Goal: Task Accomplishment & Management: Manage account settings

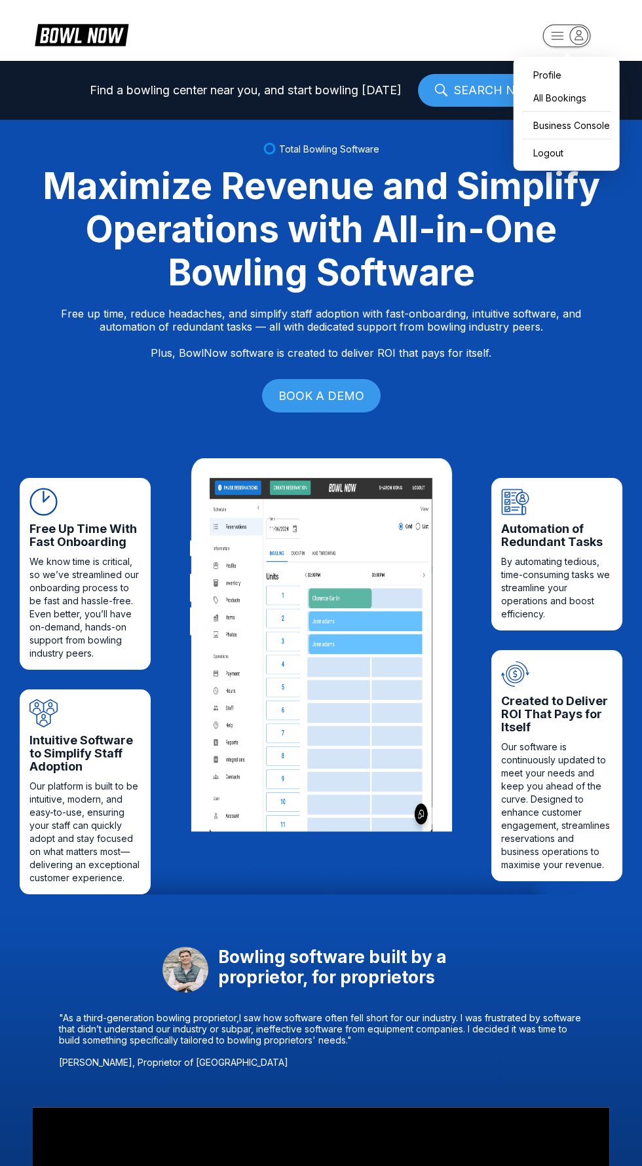
click at [584, 33] on icon "button" at bounding box center [579, 35] width 18 height 18
click at [580, 129] on div "Business Console" at bounding box center [566, 125] width 93 height 23
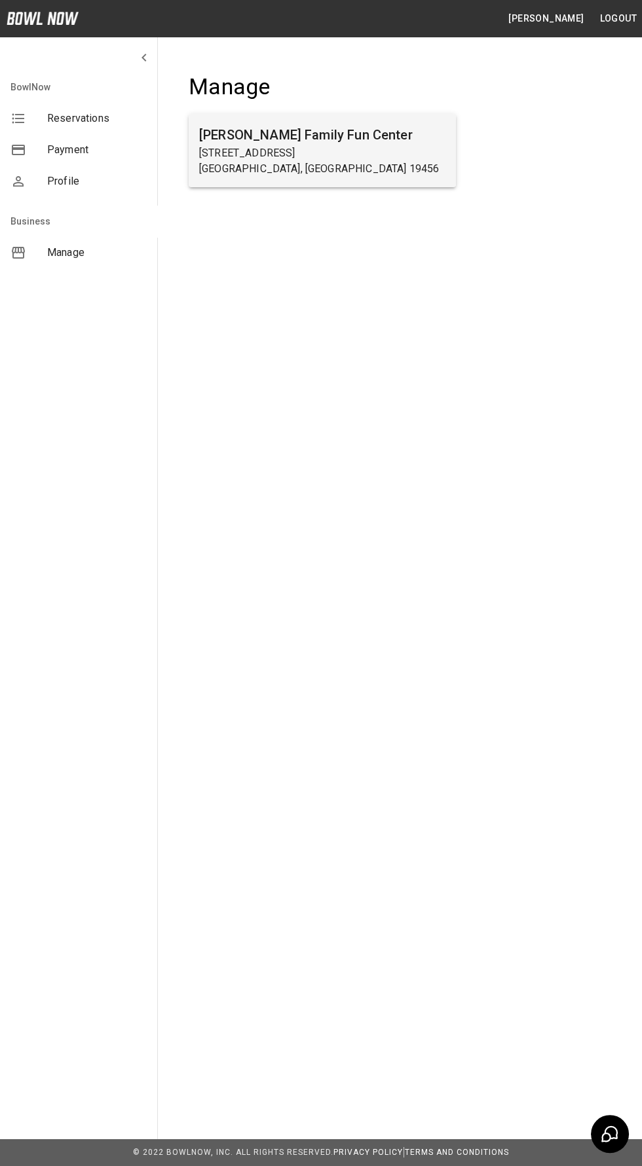
click at [449, 143] on div "[PERSON_NAME] Family Fun Center [STREET_ADDRESS][PERSON_NAME]" at bounding box center [322, 150] width 267 height 73
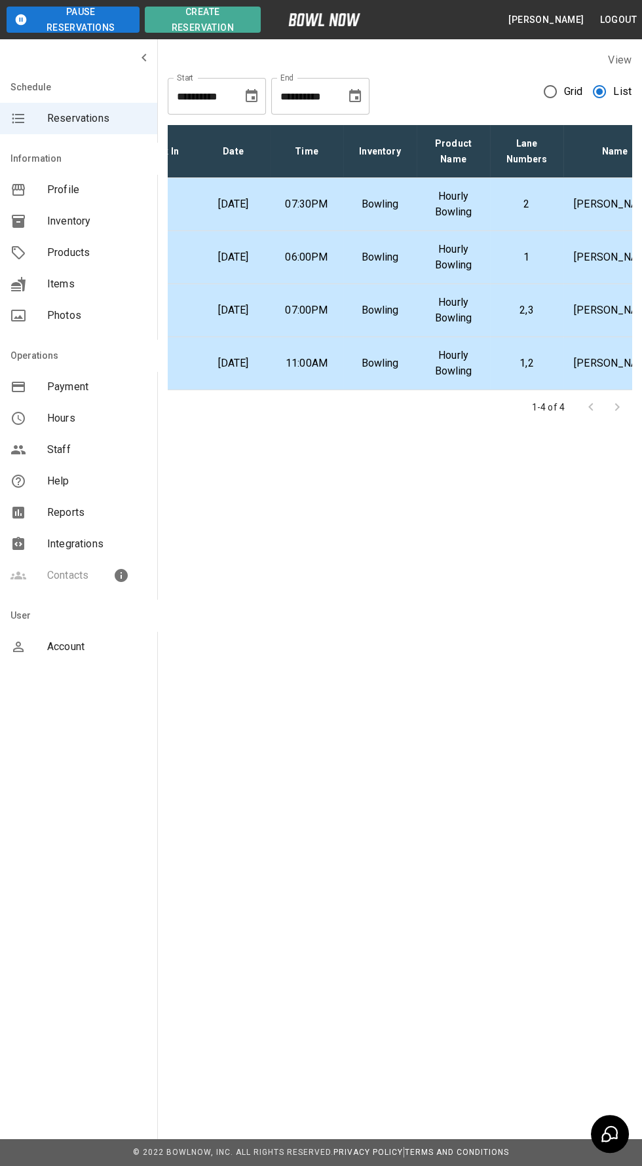
scroll to position [0, 40]
click at [250, 212] on p "[DATE]" at bounding box center [238, 204] width 52 height 16
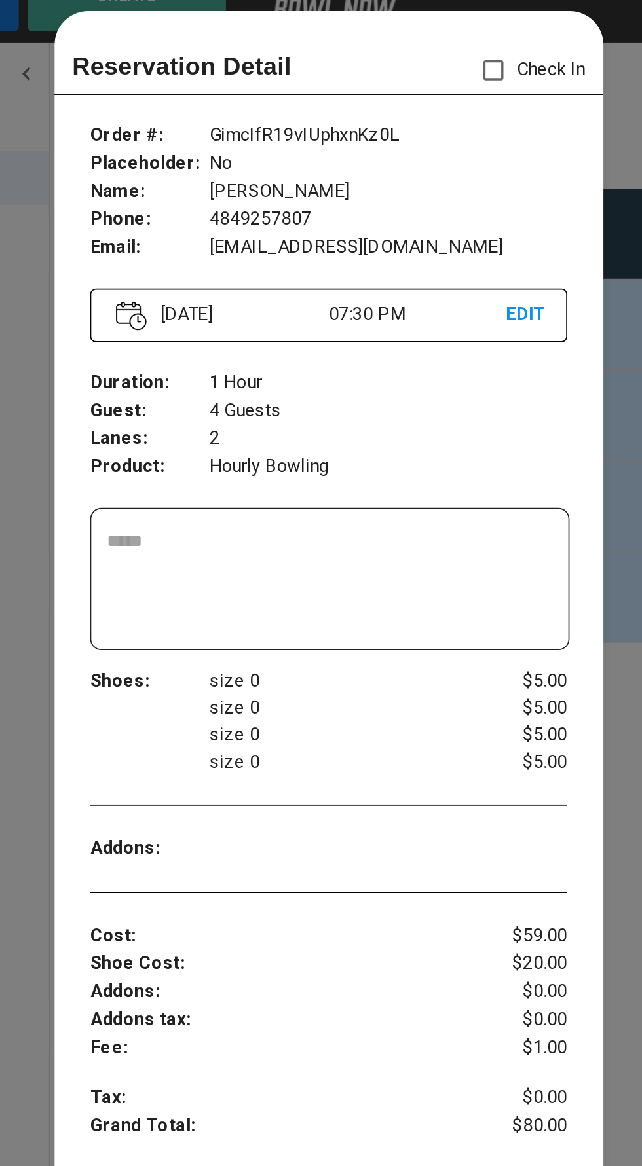
scroll to position [1, 0]
click at [149, 127] on div at bounding box center [321, 583] width 642 height 1166
